Goal: Task Accomplishment & Management: Complete application form

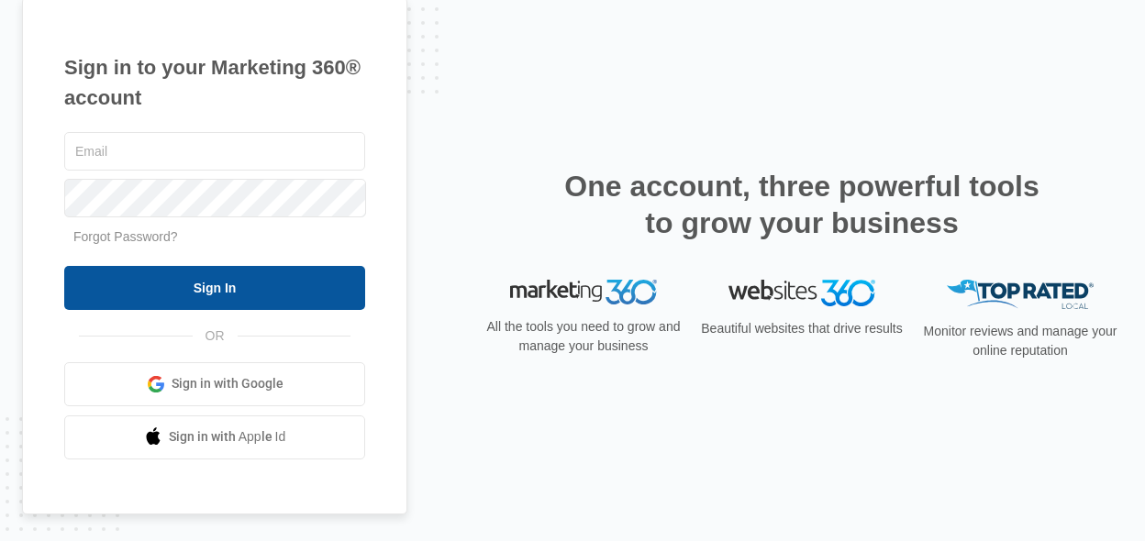
type input "[EMAIL_ADDRESS][DOMAIN_NAME]"
click at [250, 280] on input "Sign In" at bounding box center [214, 288] width 301 height 44
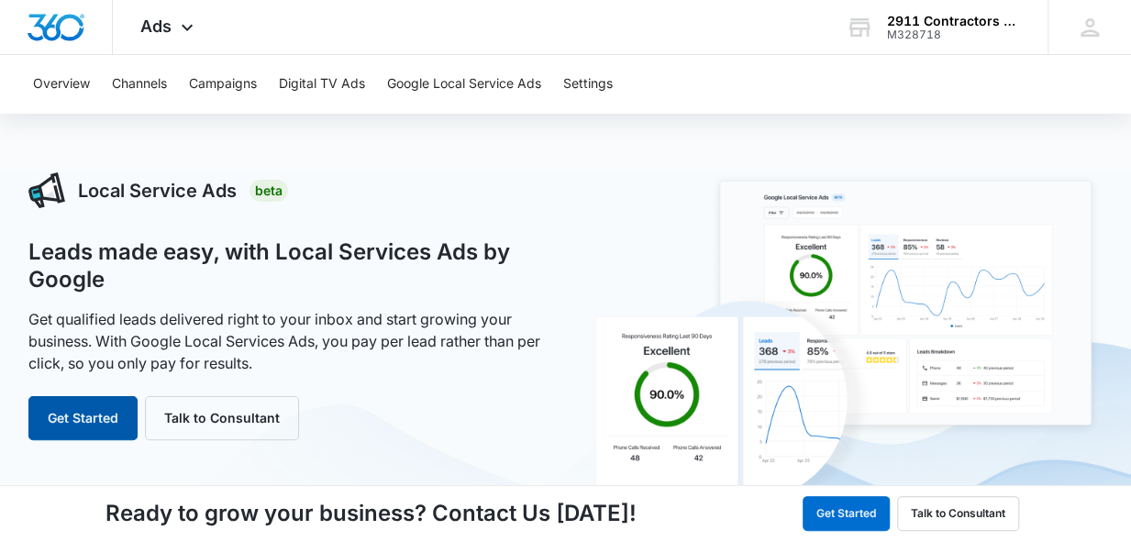
click at [89, 420] on button "Get Started" at bounding box center [82, 418] width 109 height 44
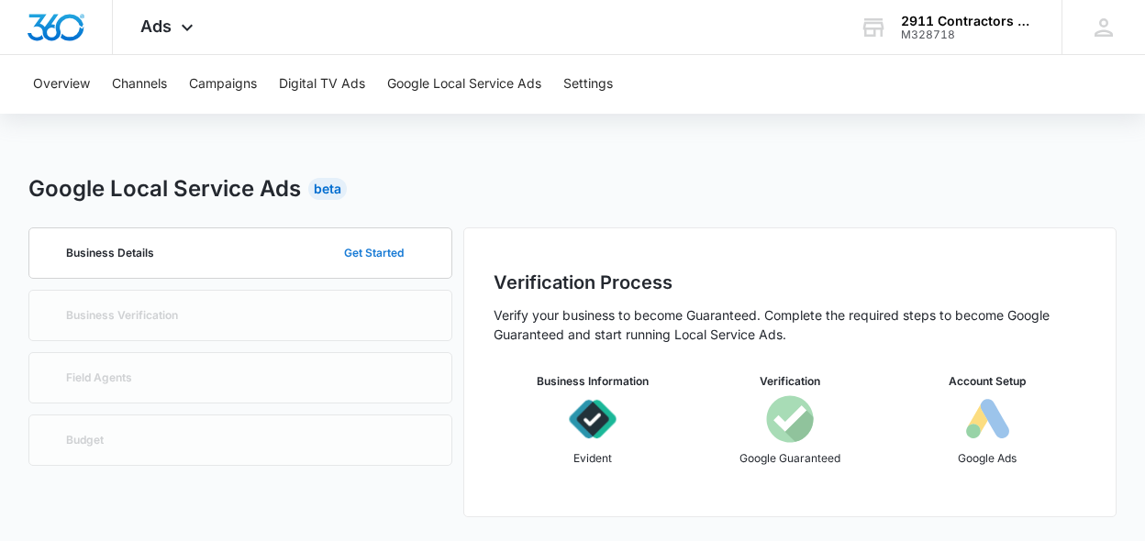
click at [370, 253] on button "Get Started" at bounding box center [374, 253] width 96 height 44
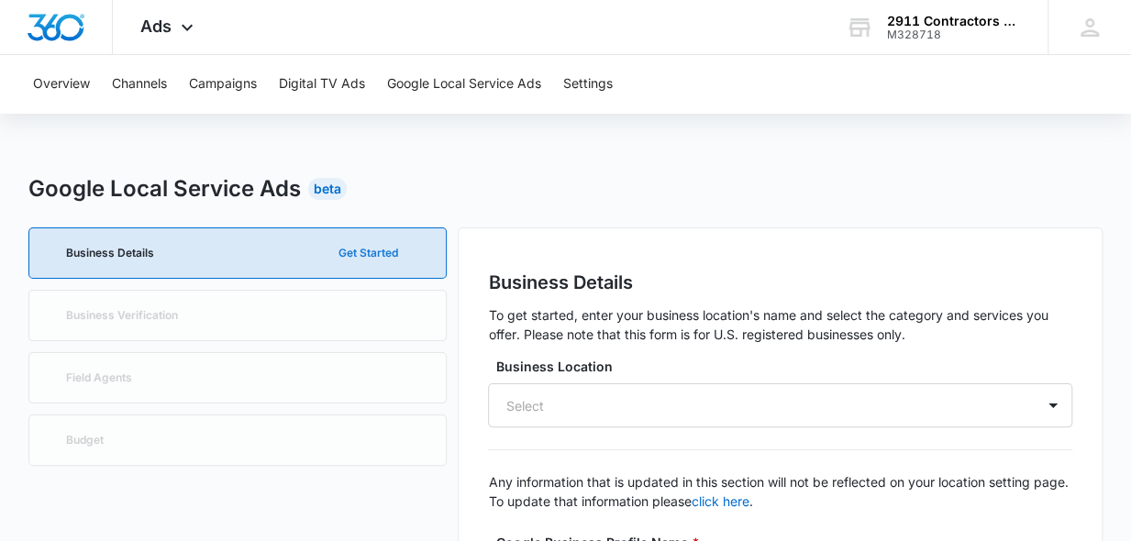
scroll to position [92, 0]
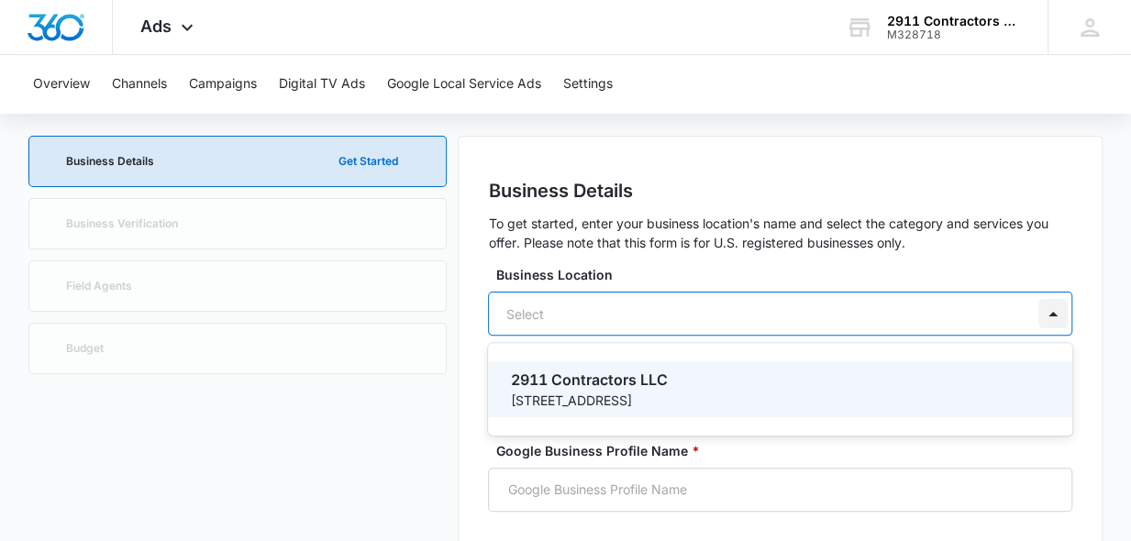
click at [1053, 313] on div at bounding box center [1053, 313] width 29 height 29
click at [656, 386] on p "2911 Contractors LLC" at bounding box center [778, 380] width 537 height 22
type input "2911 Contractors LLC"
type input "[STREET_ADDRESS]"
type input "Madera"
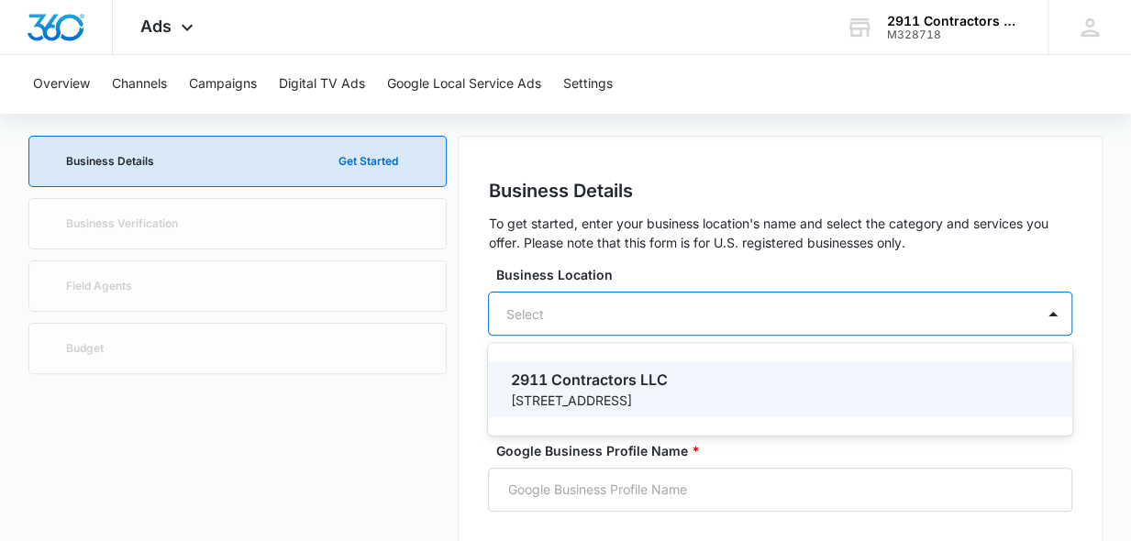
type input "93636"
type input "5597652911"
type input "[URL][DOMAIN_NAME]"
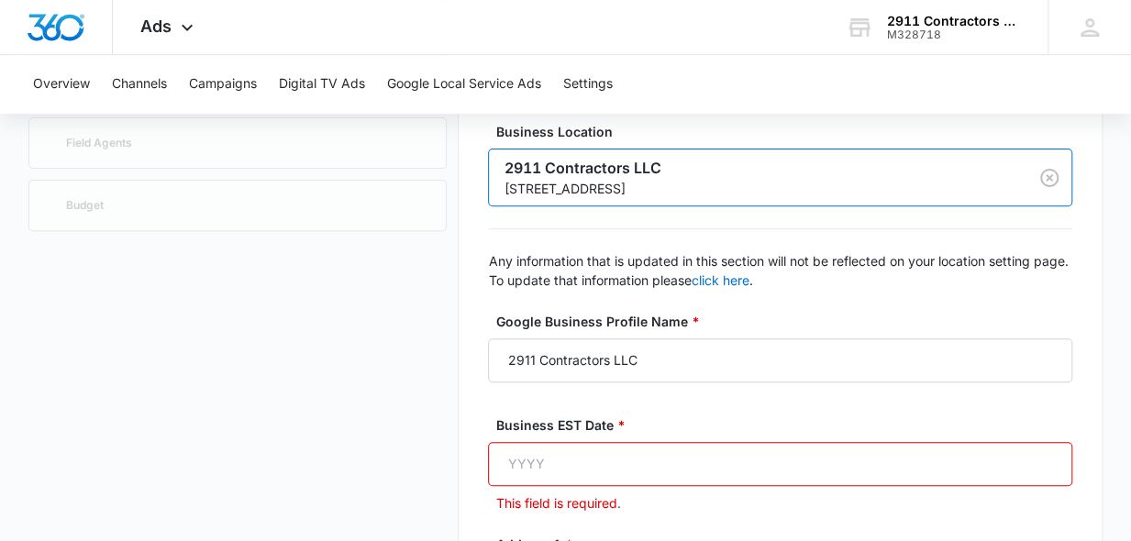
scroll to position [275, 0]
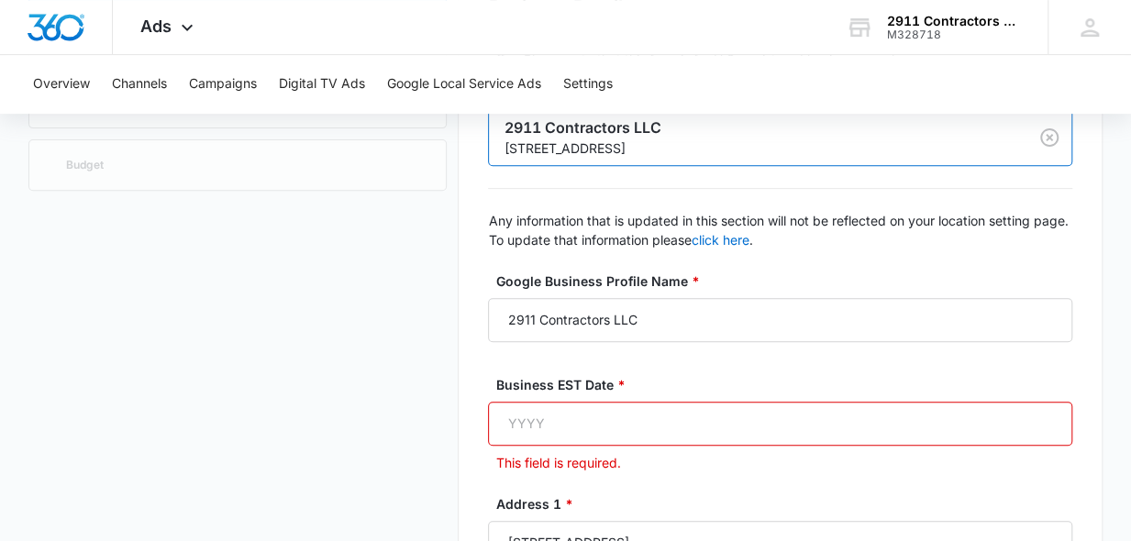
click at [593, 421] on input "Business EST Date *" at bounding box center [780, 424] width 584 height 44
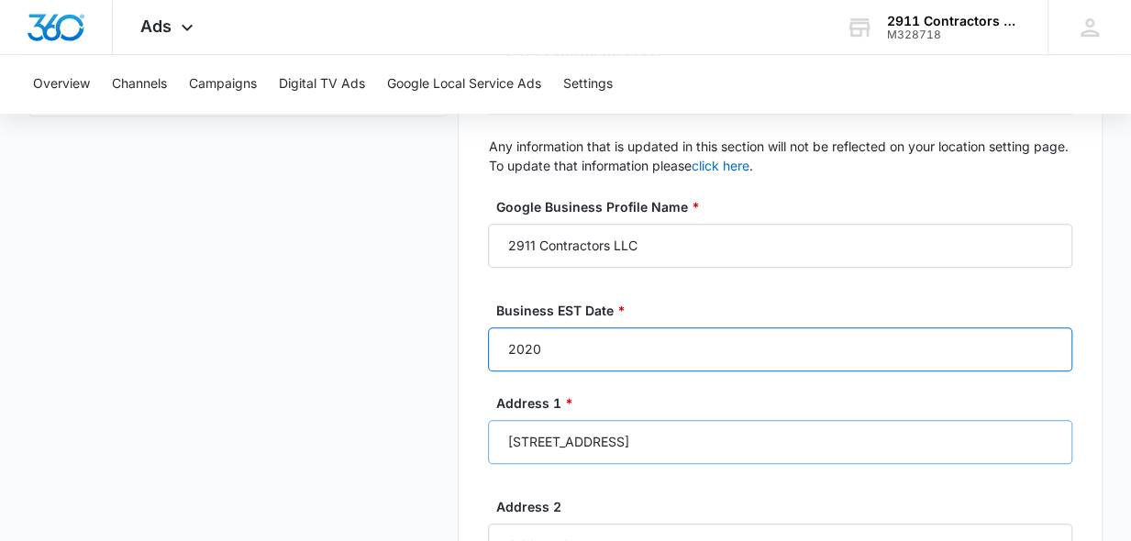
scroll to position [367, 0]
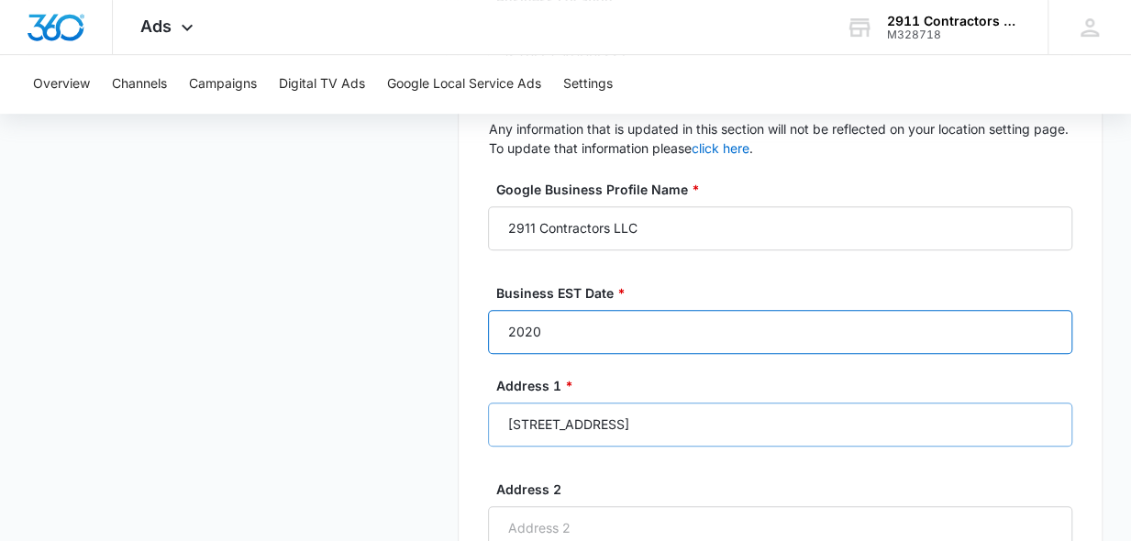
type input "2020"
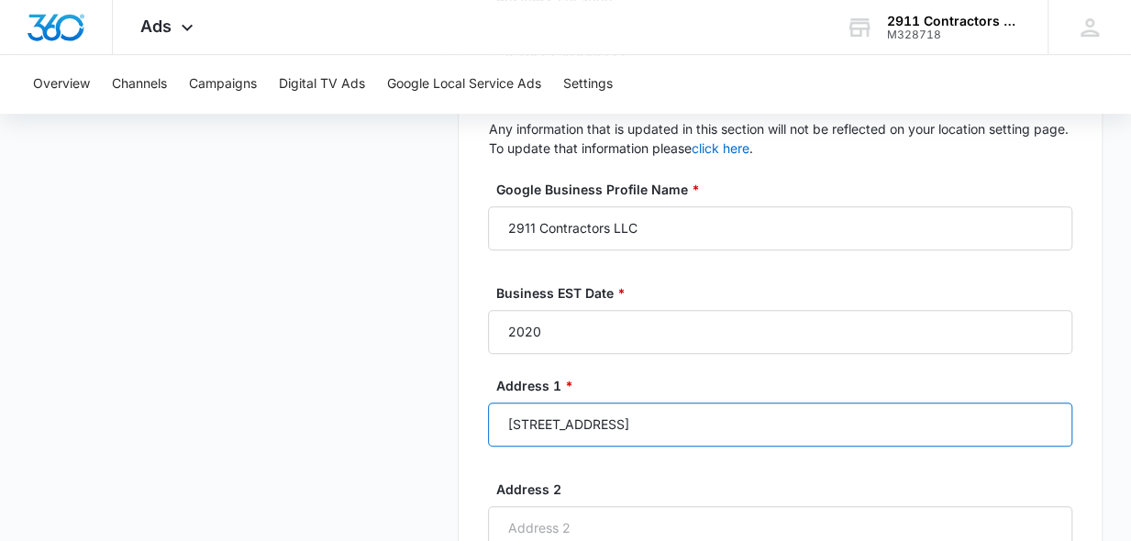
drag, startPoint x: 614, startPoint y: 421, endPoint x: 489, endPoint y: 423, distance: 124.8
click at [489, 423] on input "[STREET_ADDRESS]" at bounding box center [780, 425] width 584 height 44
type input "4"
type input "[STREET_ADDRESS]"
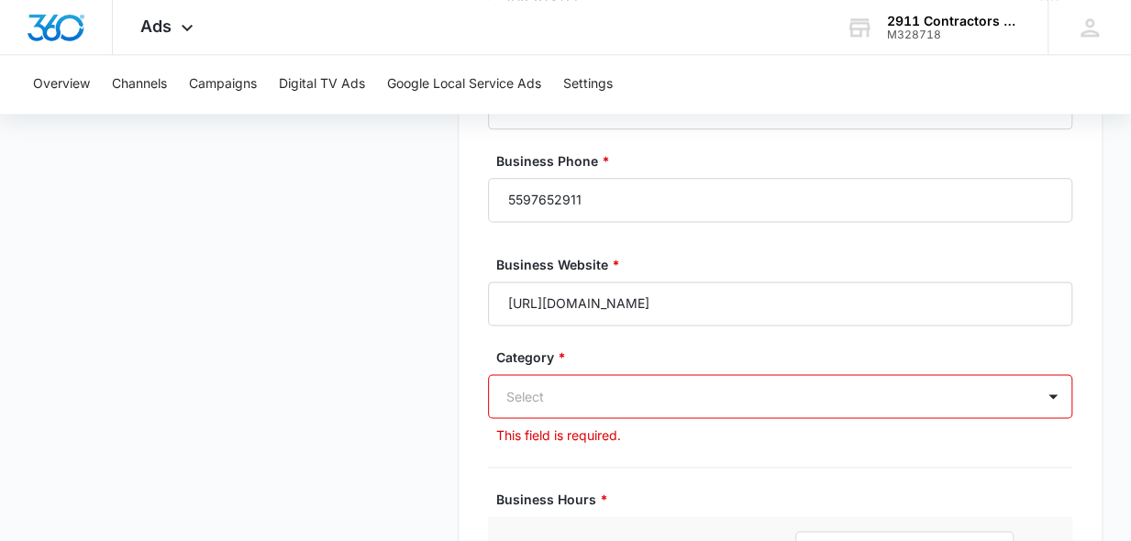
scroll to position [1101, 0]
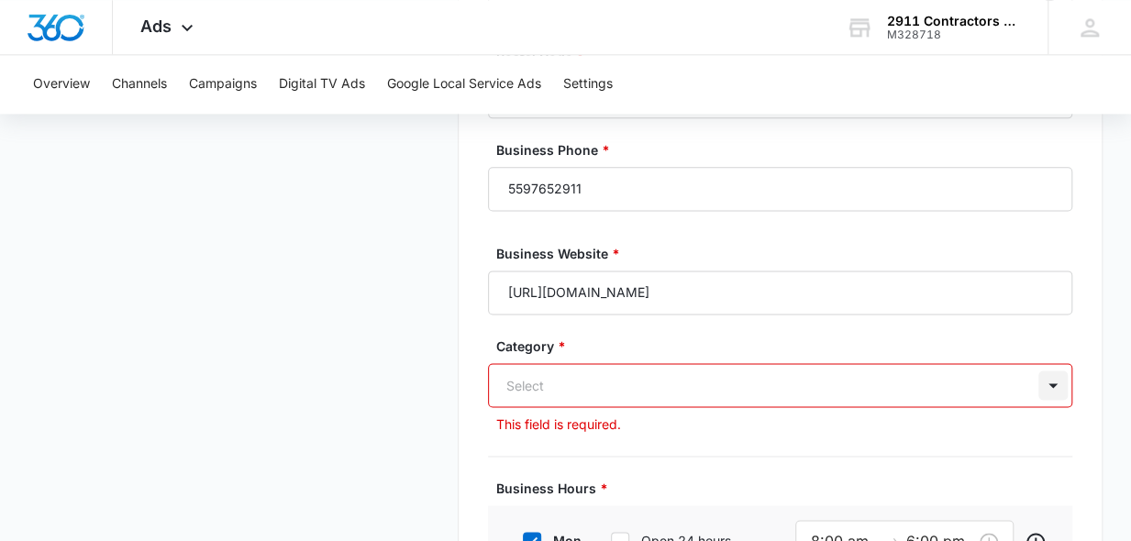
click at [1048, 381] on div "Select" at bounding box center [780, 385] width 584 height 44
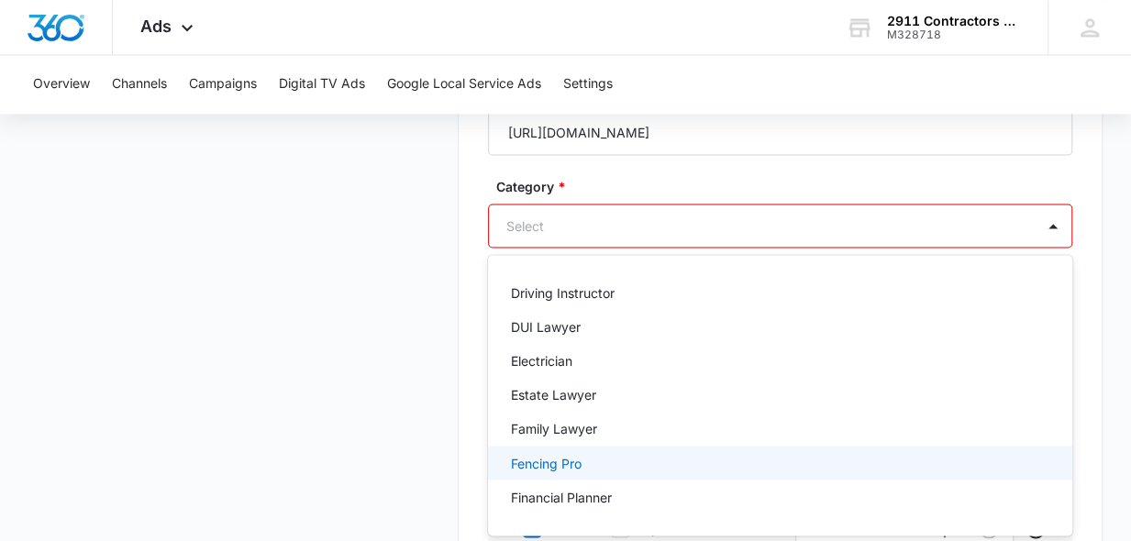
scroll to position [551, 0]
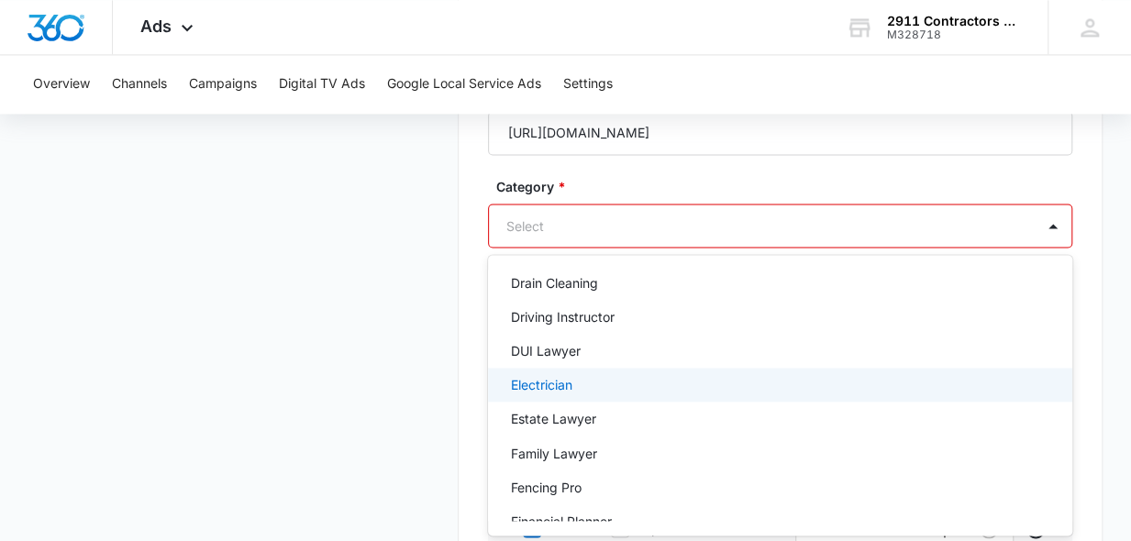
click at [572, 383] on p "Electrician" at bounding box center [540, 384] width 61 height 19
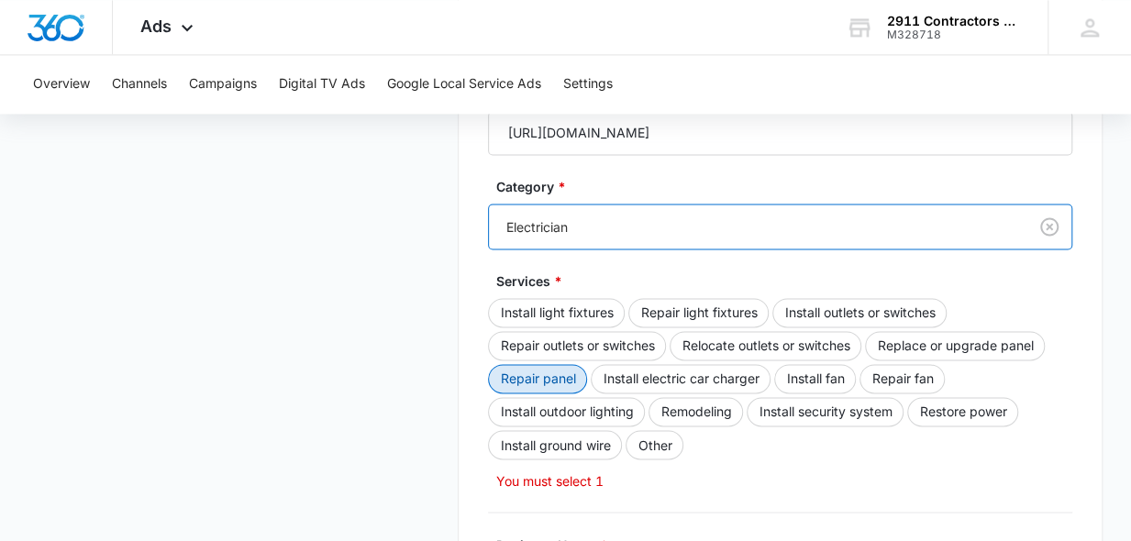
click at [544, 377] on button "Repair panel" at bounding box center [537, 378] width 99 height 29
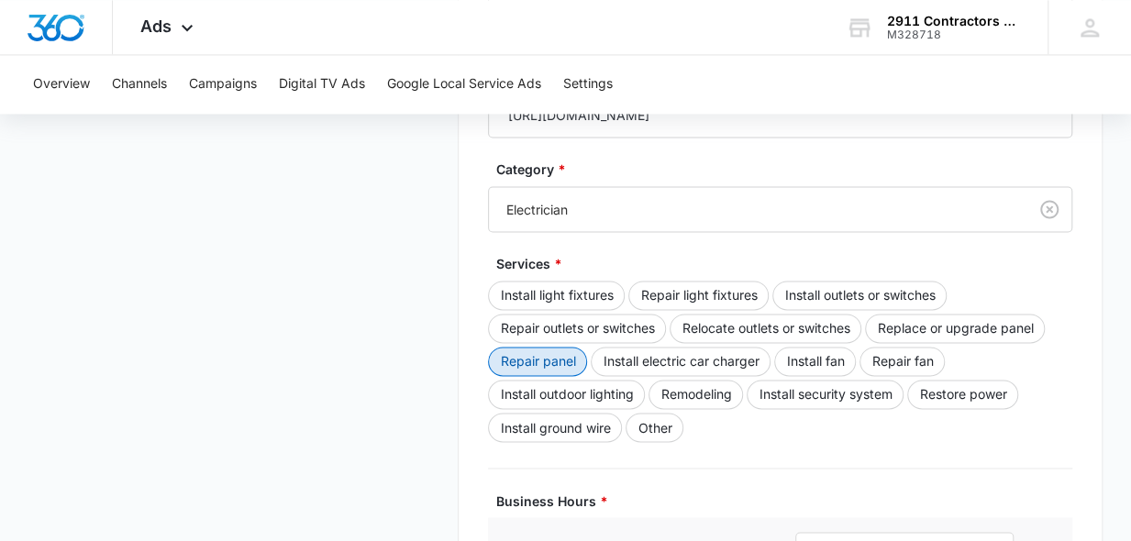
scroll to position [1261, 0]
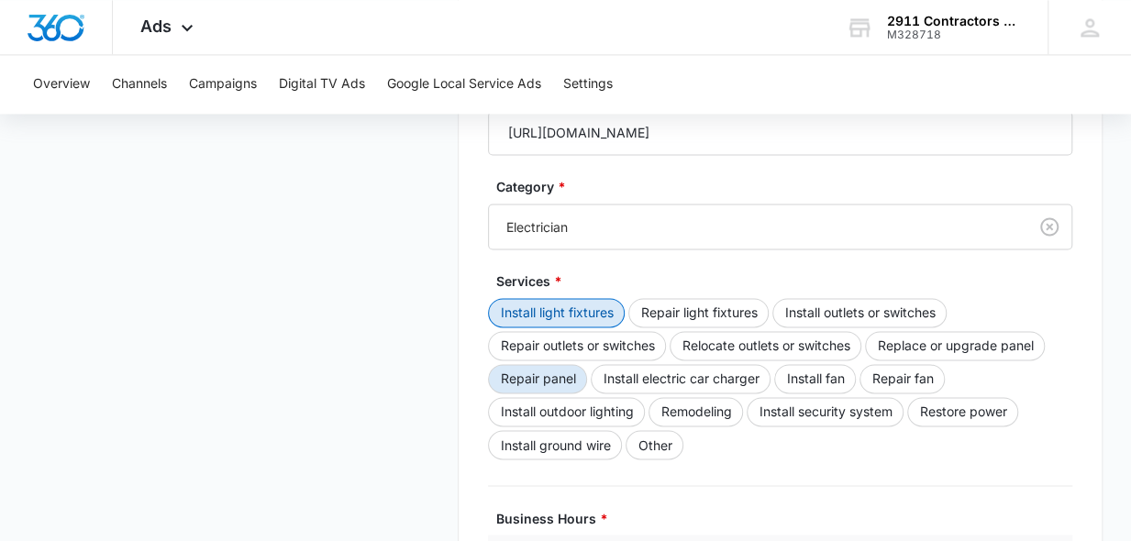
click at [564, 311] on button "Install light fixtures" at bounding box center [556, 312] width 137 height 29
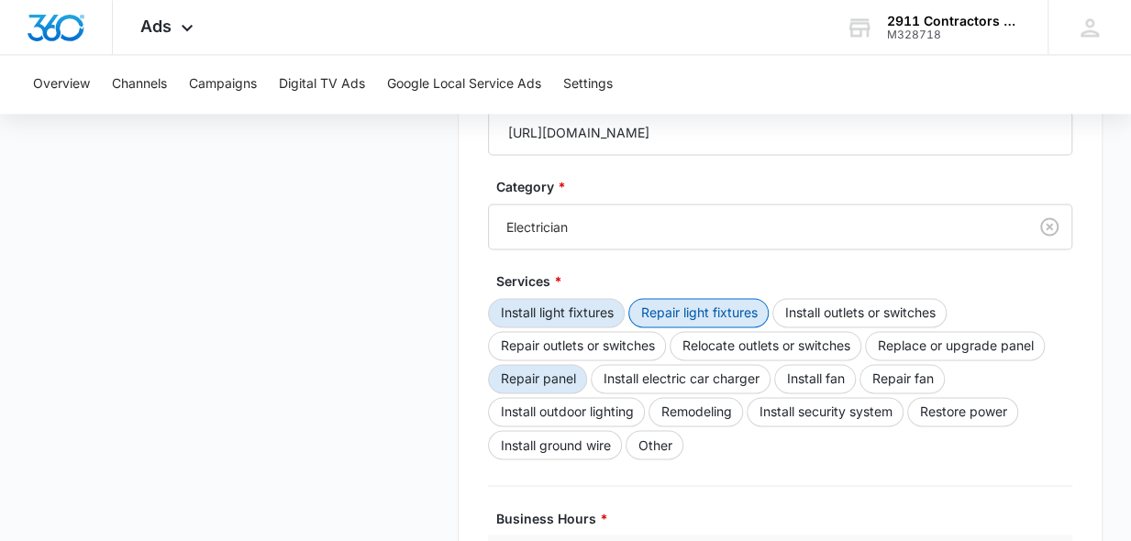
click at [674, 315] on button "Repair light fixtures" at bounding box center [699, 312] width 140 height 29
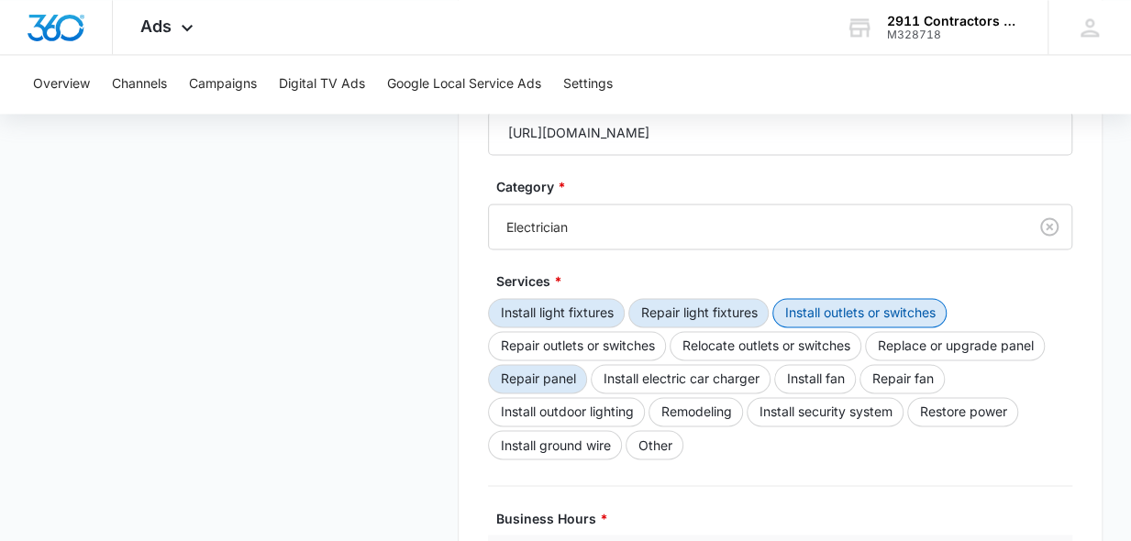
click at [828, 312] on button "Install outlets or switches" at bounding box center [860, 312] width 174 height 29
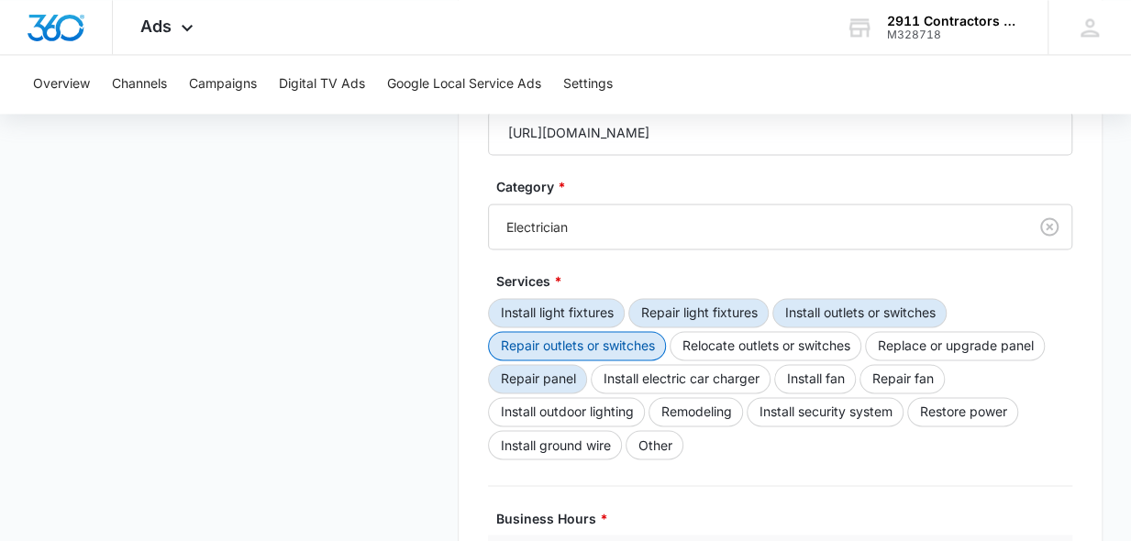
click at [598, 346] on button "Repair outlets or switches" at bounding box center [577, 345] width 178 height 29
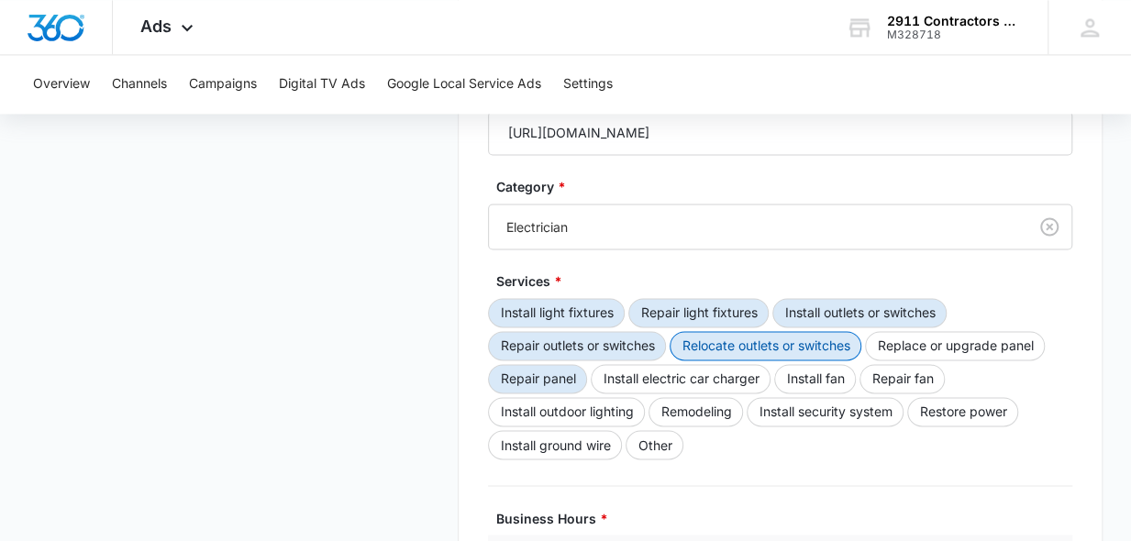
click at [709, 345] on button "Relocate outlets or switches" at bounding box center [766, 345] width 192 height 29
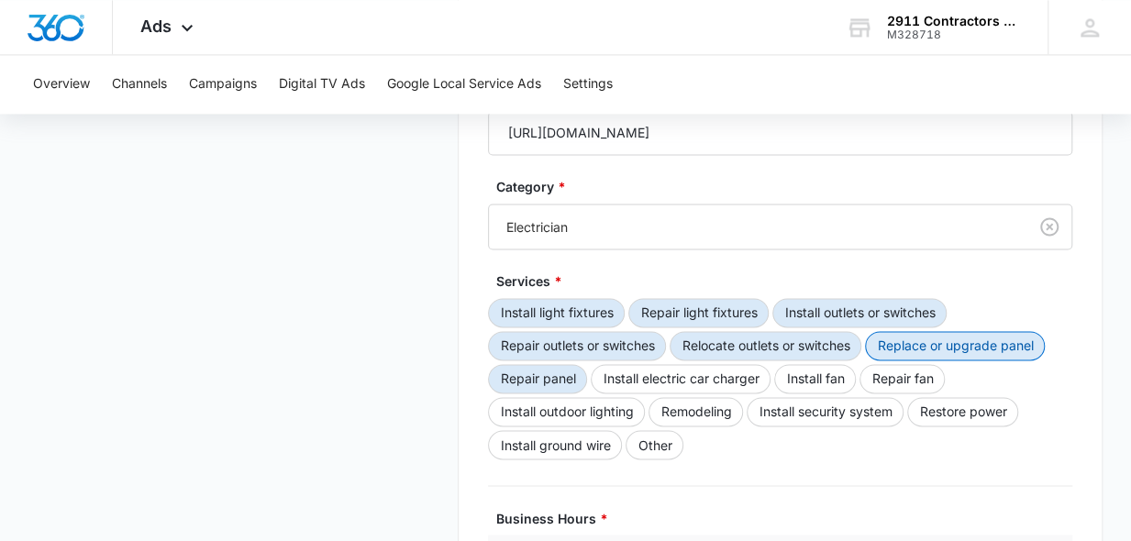
click at [905, 348] on button "Replace or upgrade panel" at bounding box center [955, 345] width 180 height 29
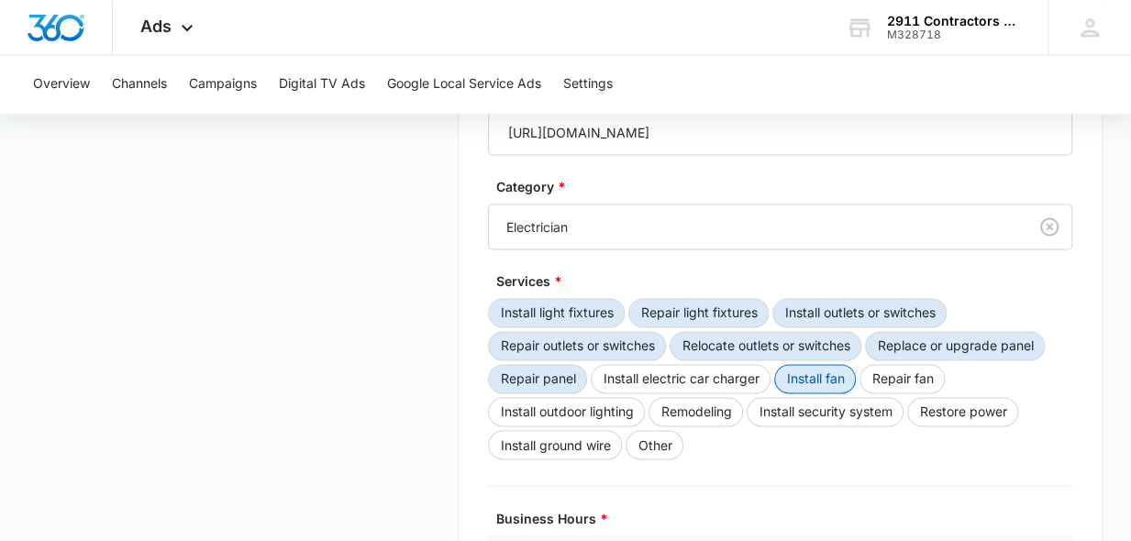
click at [802, 377] on button "Install fan" at bounding box center [815, 378] width 82 height 29
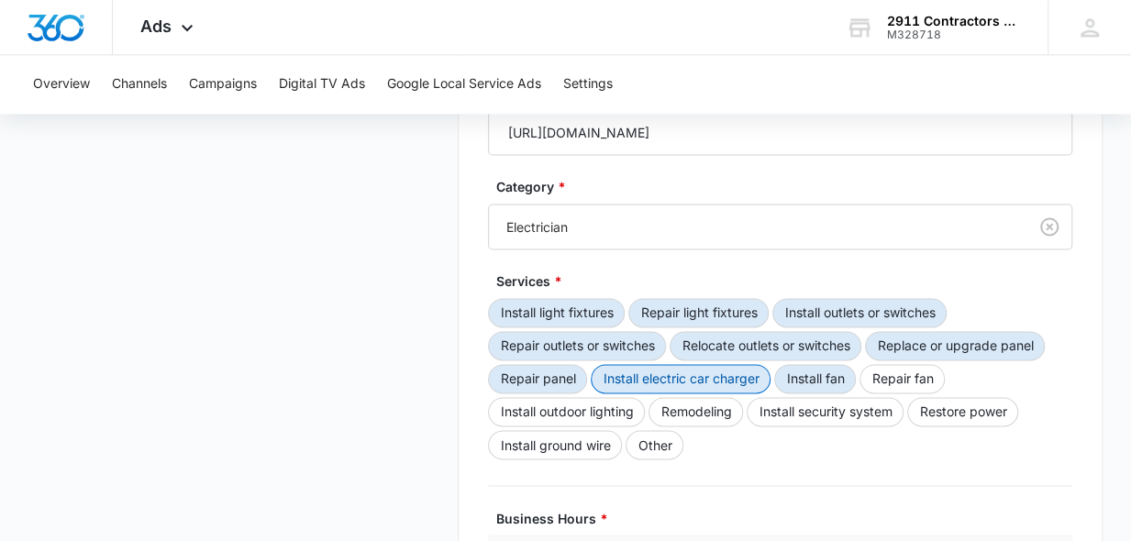
click at [697, 379] on button "Install electric car charger" at bounding box center [681, 378] width 180 height 29
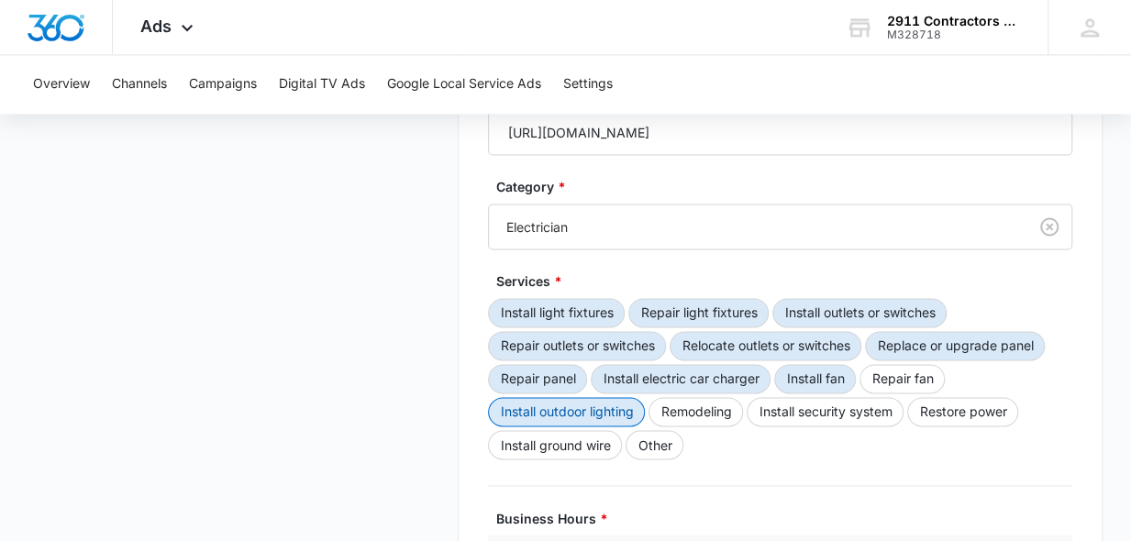
click at [568, 410] on button "Install outdoor lighting" at bounding box center [566, 411] width 157 height 29
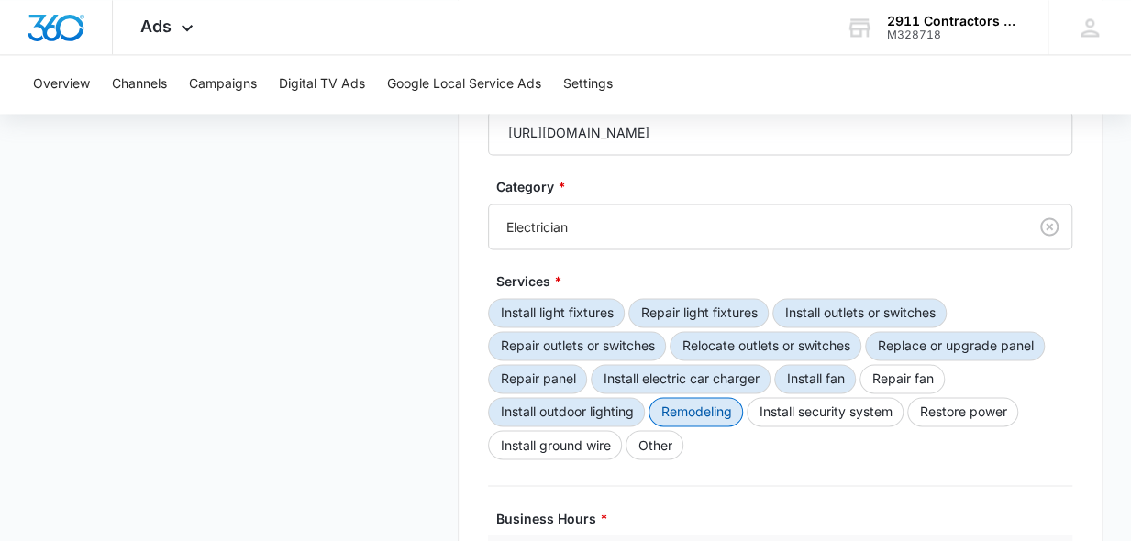
click at [675, 408] on button "Remodeling" at bounding box center [696, 411] width 95 height 29
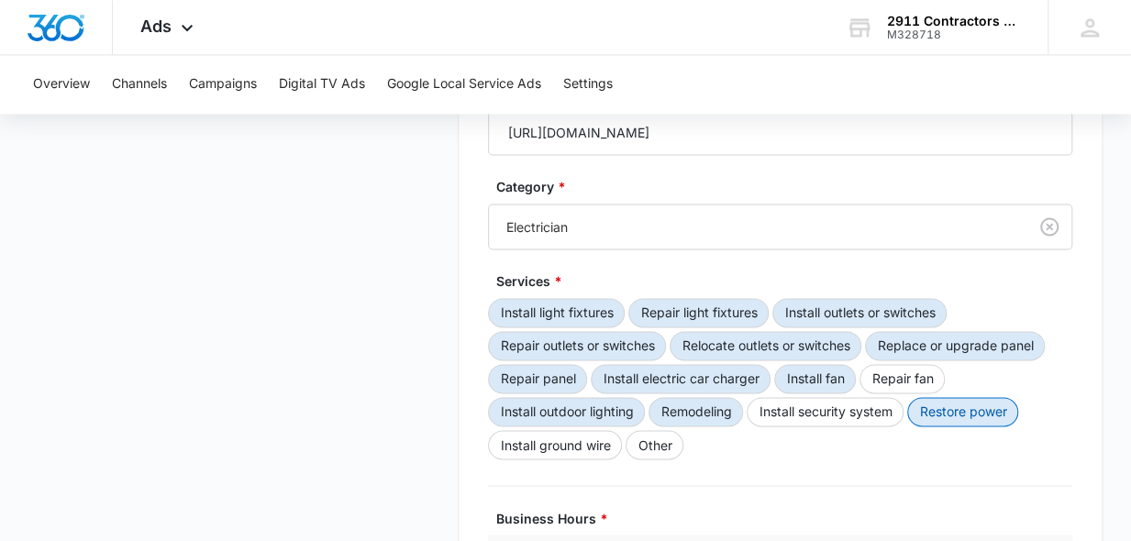
click at [954, 410] on button "Restore power" at bounding box center [962, 411] width 111 height 29
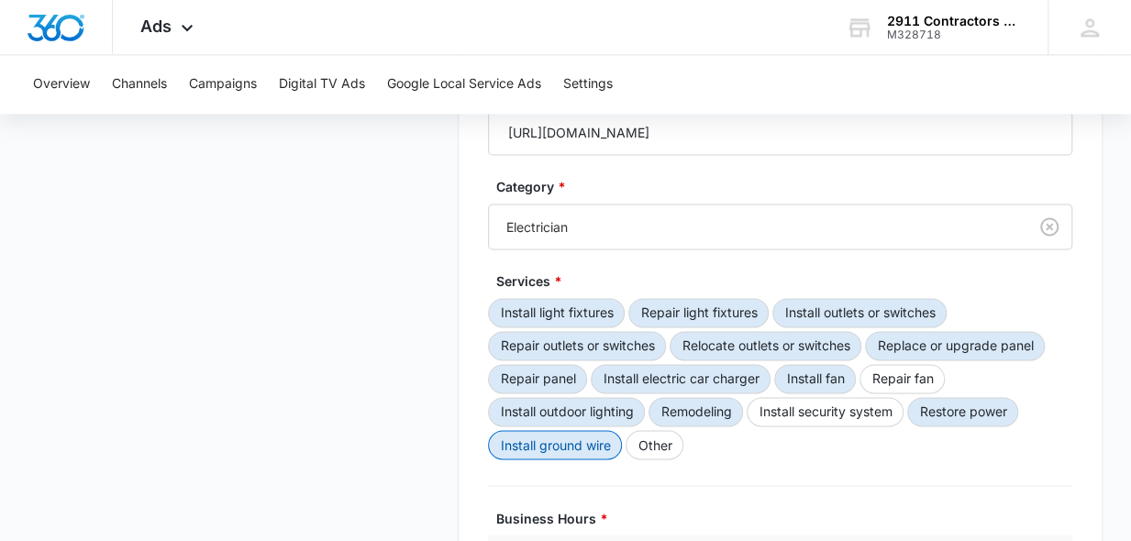
click at [593, 445] on button "Install ground wire" at bounding box center [555, 444] width 134 height 29
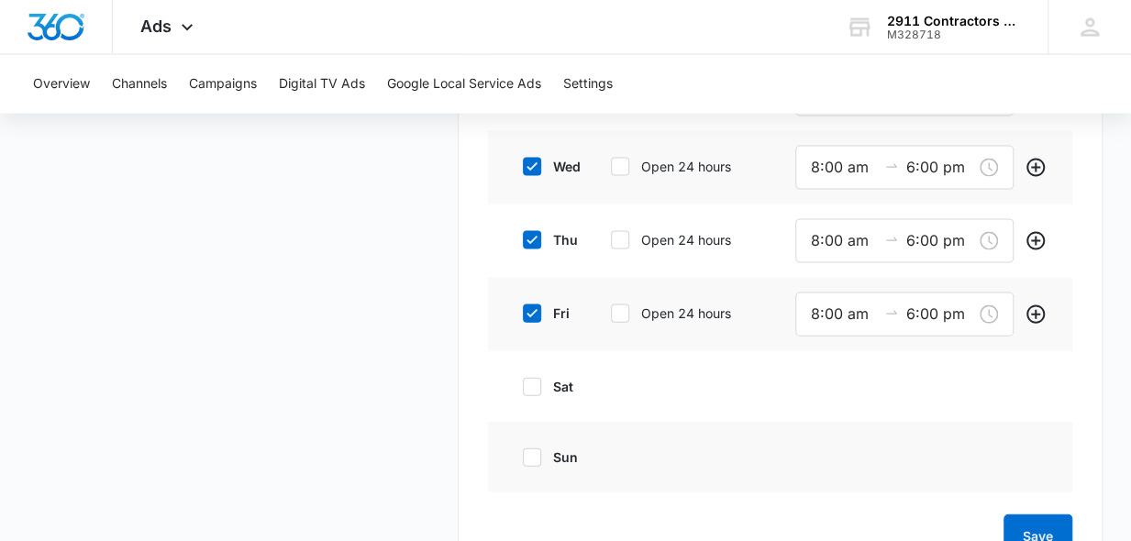
scroll to position [1877, 0]
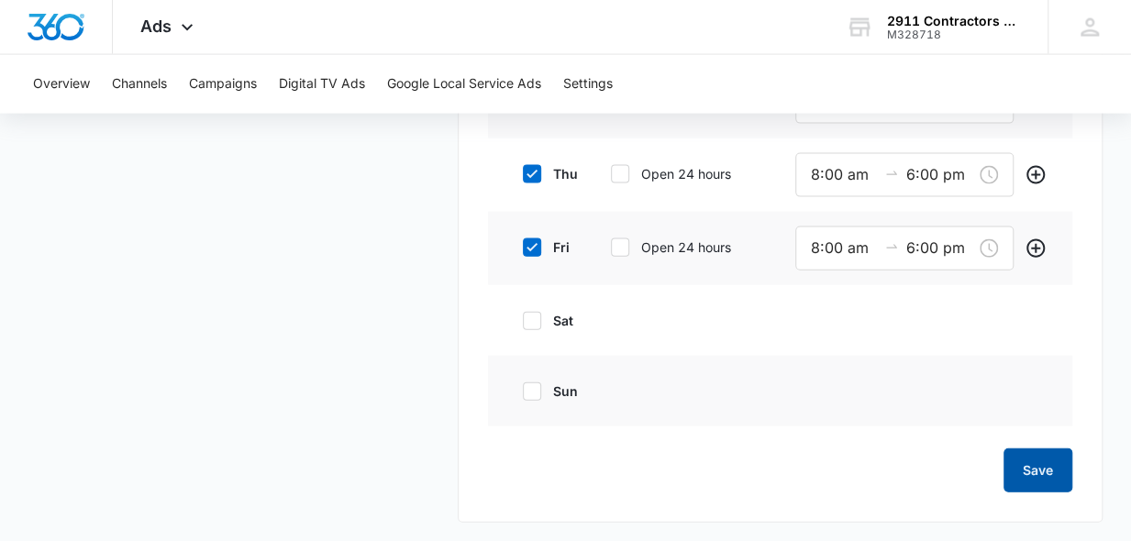
click at [1035, 465] on button "Save" at bounding box center [1038, 471] width 69 height 44
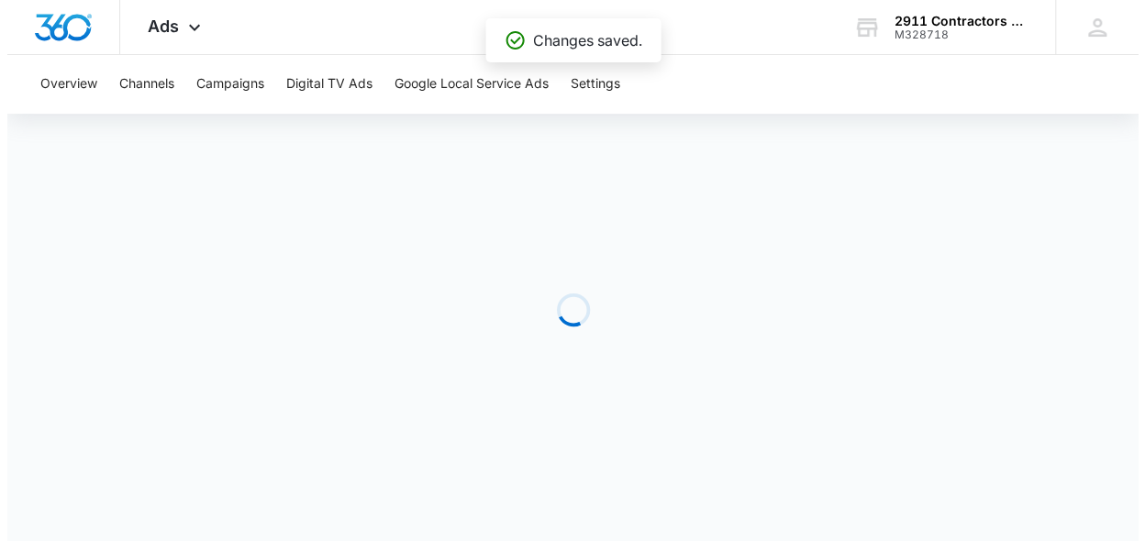
scroll to position [0, 0]
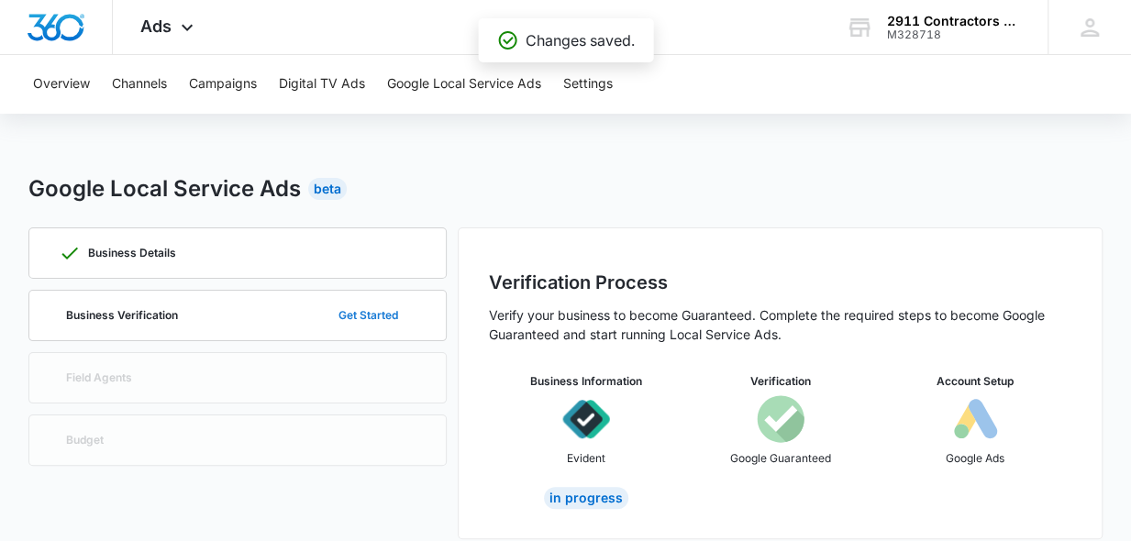
click at [354, 313] on button "Get Started" at bounding box center [368, 316] width 96 height 44
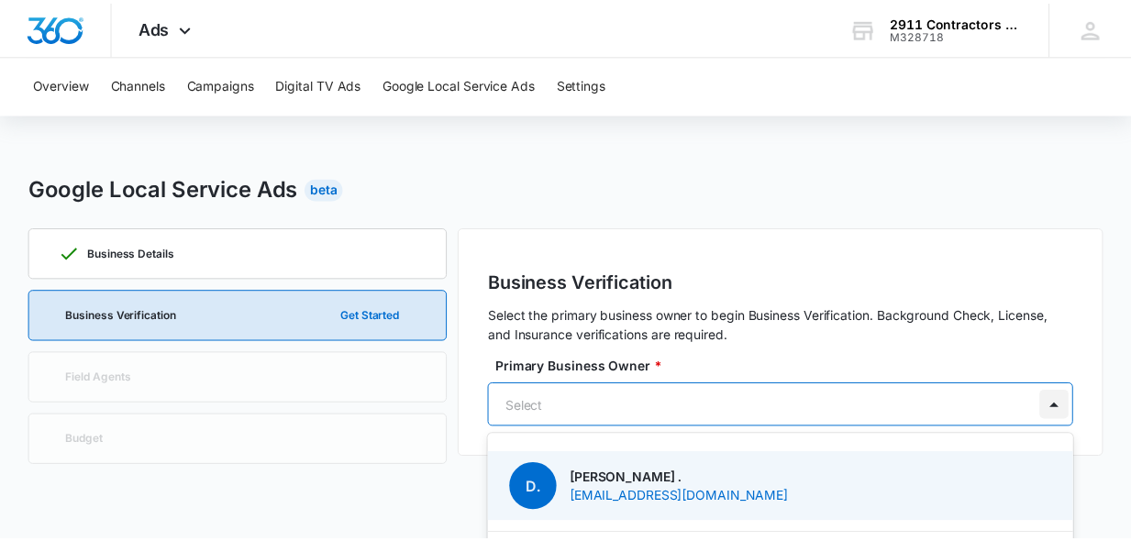
scroll to position [57, 0]
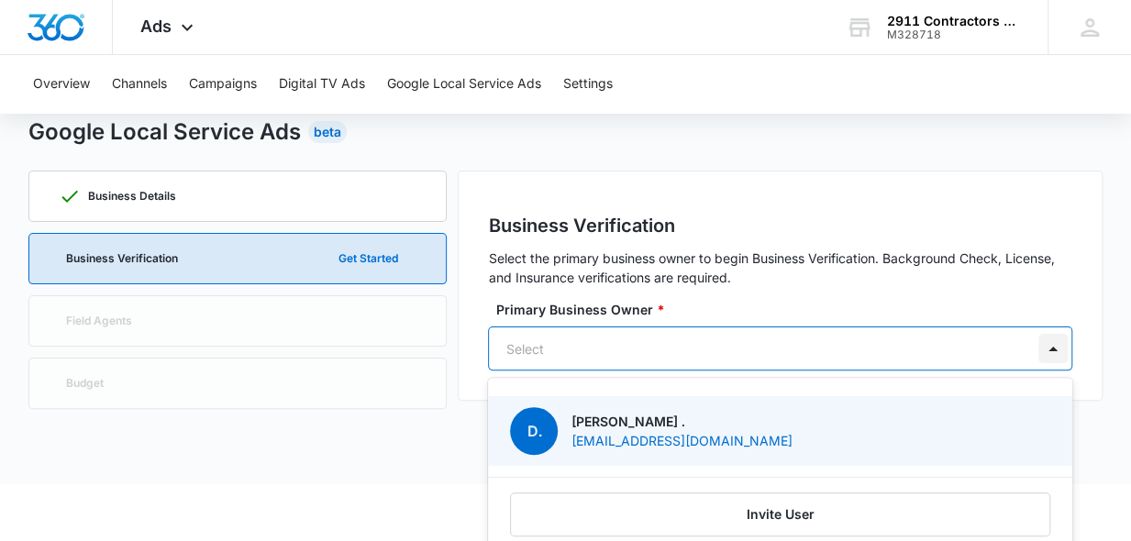
click at [1066, 371] on div "1 result available. Use Up and Down to choose options, press Enter to select th…" at bounding box center [780, 349] width 584 height 44
click at [694, 442] on p "[EMAIL_ADDRESS][DOMAIN_NAME]" at bounding box center [681, 440] width 221 height 19
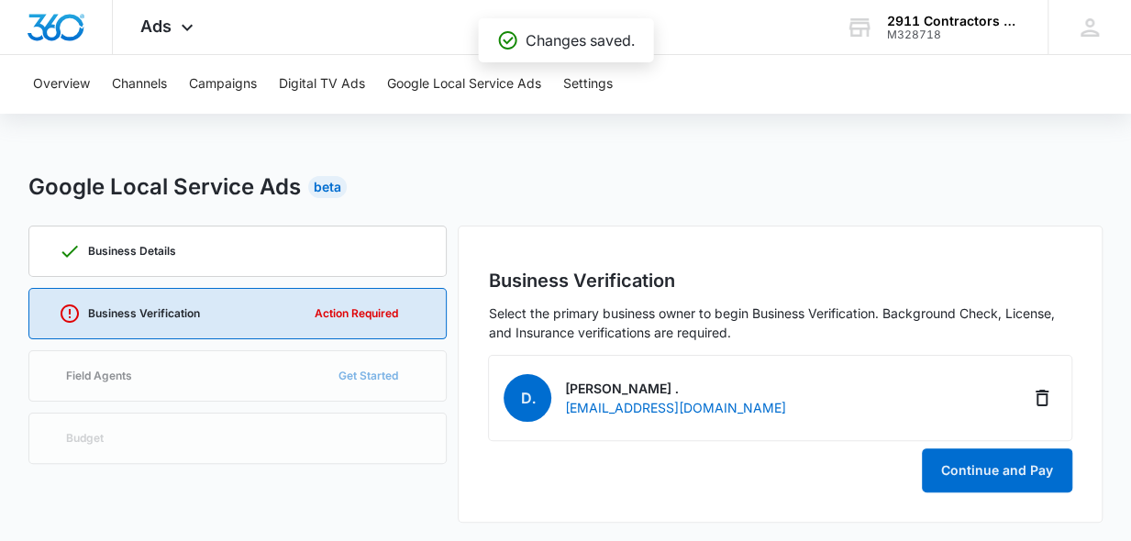
scroll to position [4, 0]
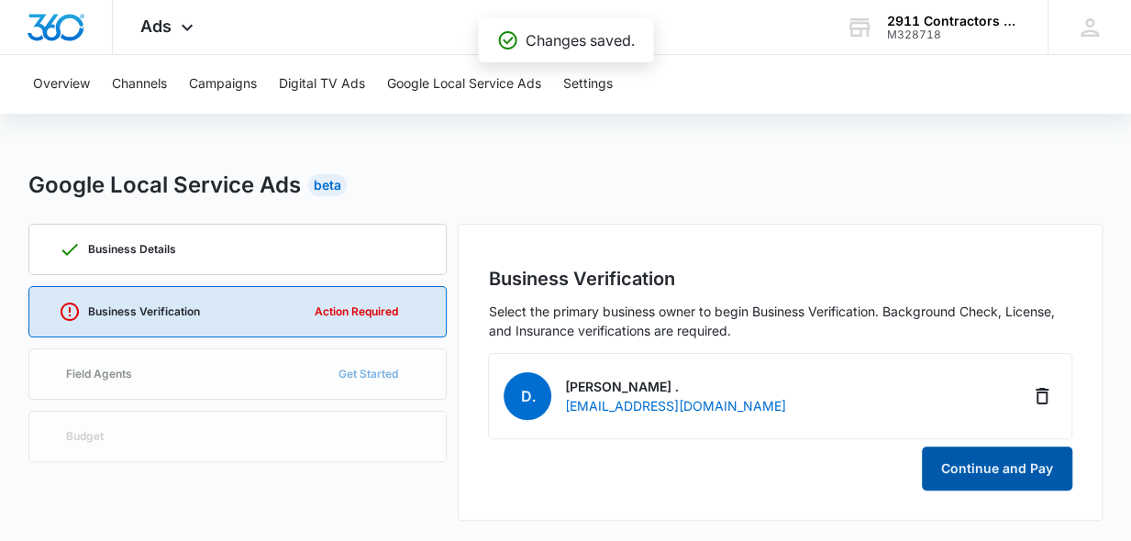
click at [978, 466] on button "Continue and Pay" at bounding box center [997, 469] width 150 height 44
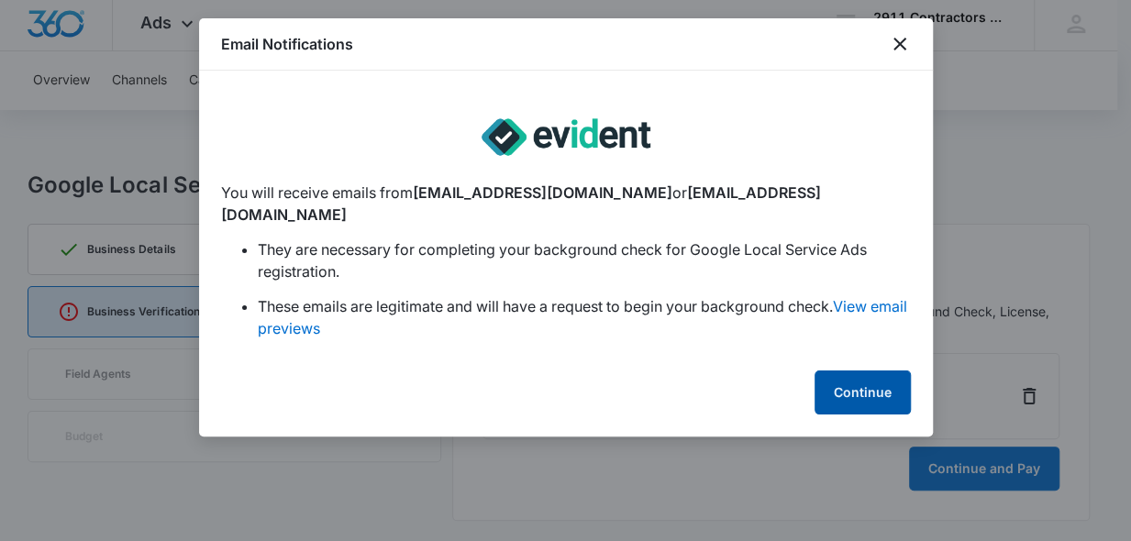
click at [840, 371] on button "Continue" at bounding box center [863, 393] width 96 height 44
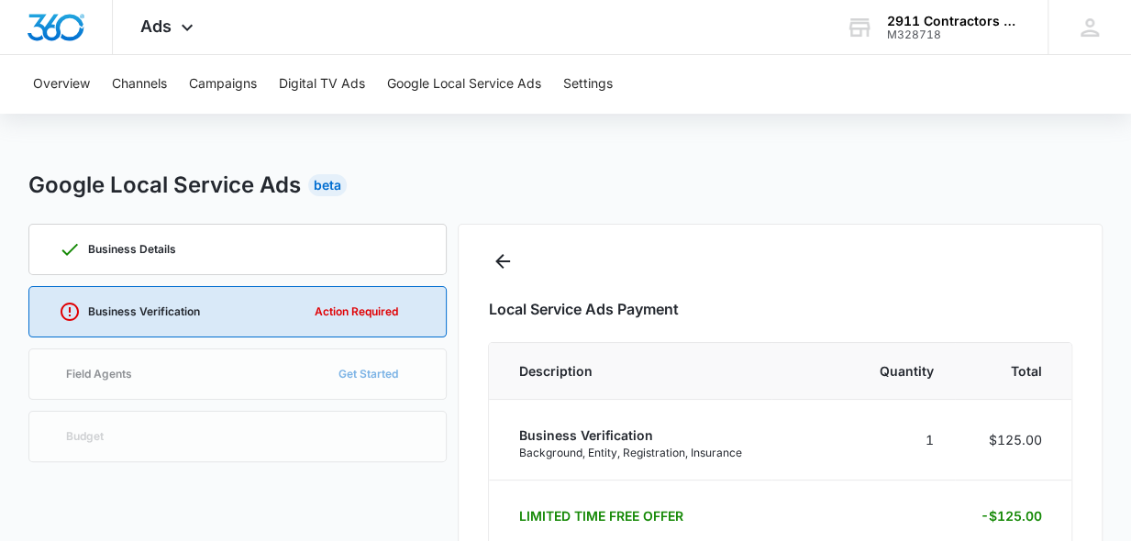
select select "pm_1Rb3UeA4n8RTgNjUFnXD1GKx"
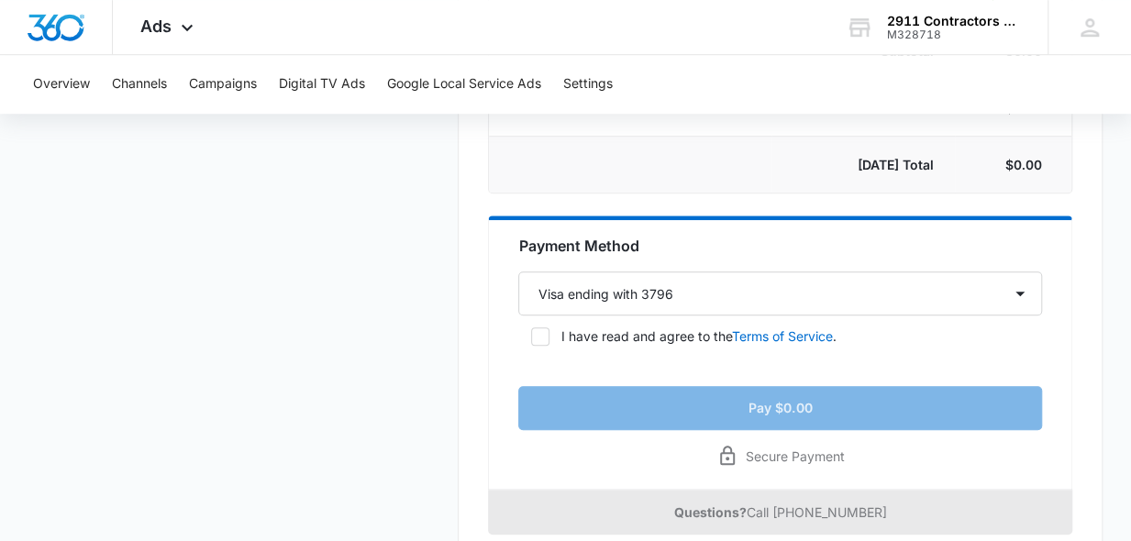
scroll to position [554, 0]
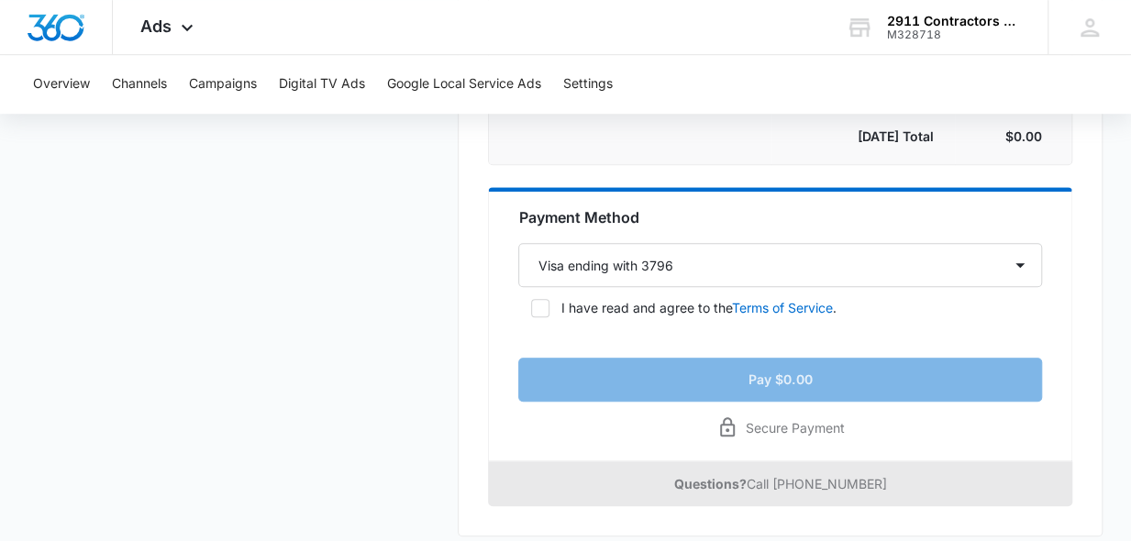
click at [545, 306] on icon at bounding box center [540, 308] width 17 height 17
click at [531, 306] on input "I have read and agree to the Terms of Service ." at bounding box center [524, 308] width 13 height 13
checkbox input "true"
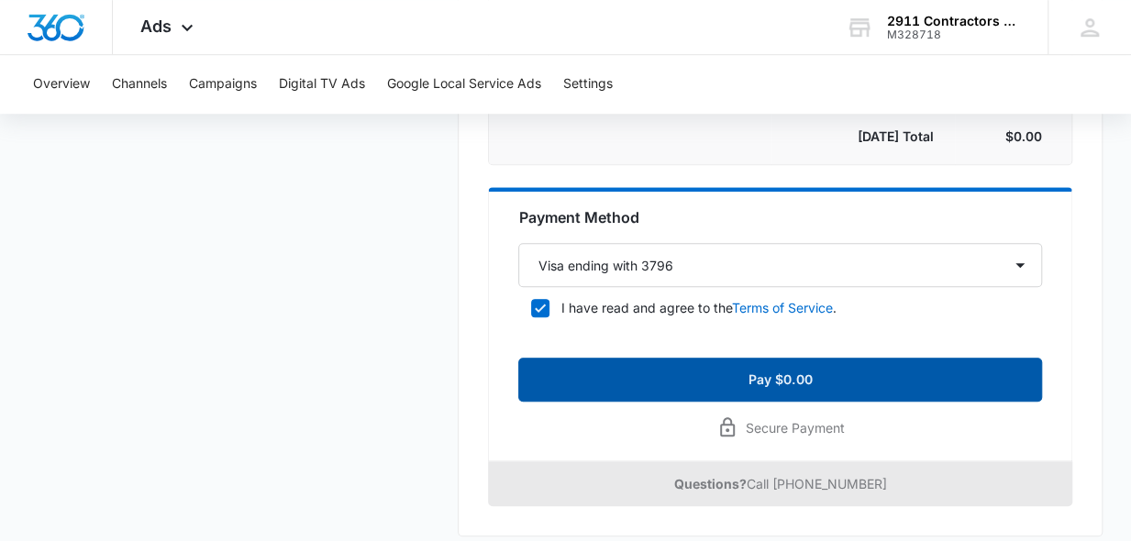
click at [677, 373] on button "Pay $0.00" at bounding box center [780, 380] width 524 height 44
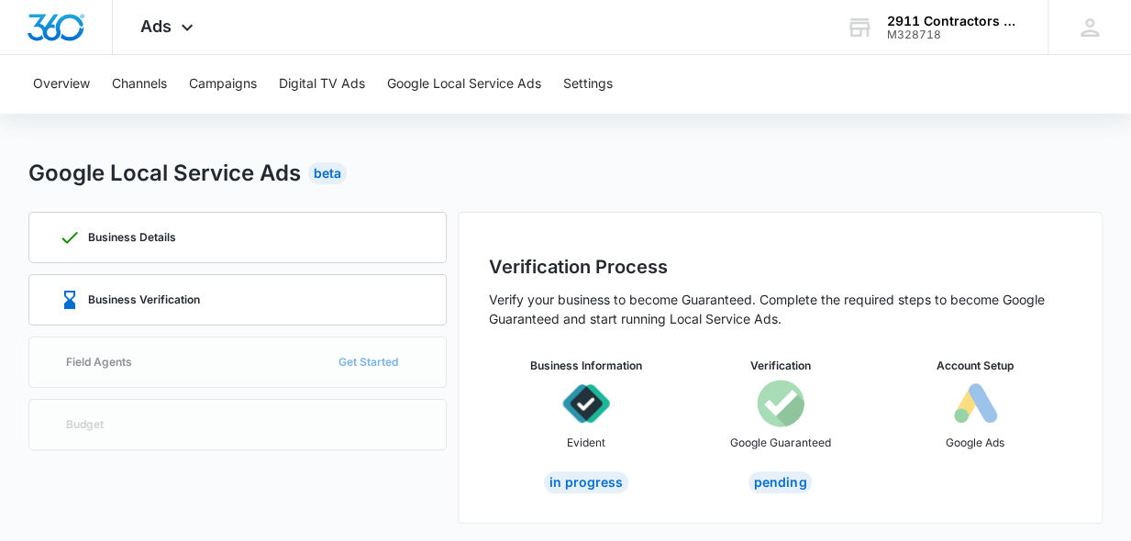
scroll to position [19, 0]
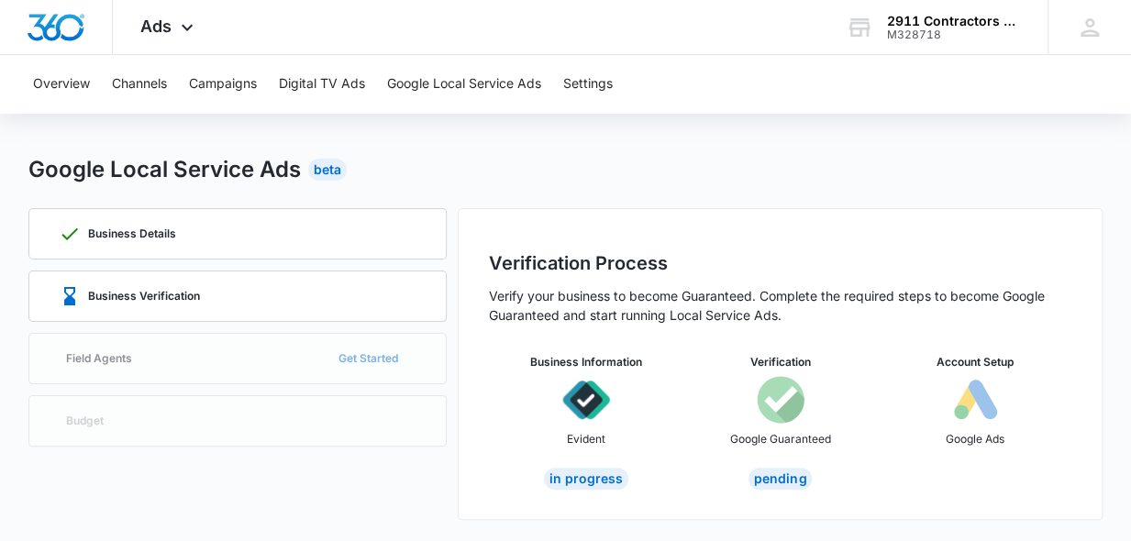
click at [363, 362] on div "Business Details Business Verification Field Agents Get Started Budget" at bounding box center [237, 364] width 419 height 312
